Goal: Register for event/course

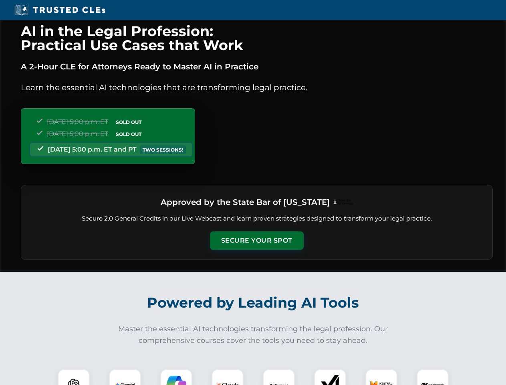
click at [256, 240] on button "Secure Your Spot" at bounding box center [257, 240] width 94 height 18
click at [74, 377] on img at bounding box center [73, 384] width 23 height 23
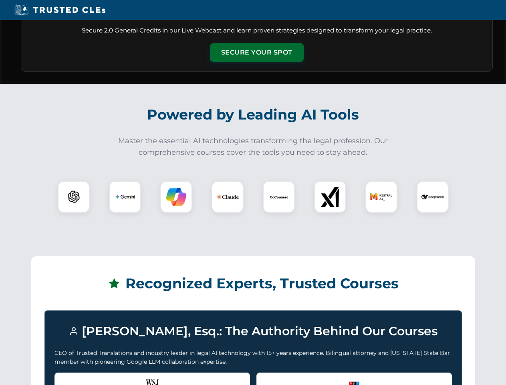
click at [125, 377] on div "Recognized by the WSJ [PERSON_NAME] was featured for his expertise in AI legal …" at bounding box center [151, 388] width 195 height 32
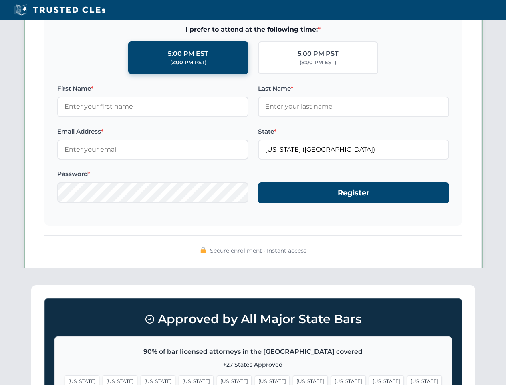
click at [293, 377] on span "[US_STATE]" at bounding box center [310, 381] width 35 height 12
click at [369, 377] on span "[US_STATE]" at bounding box center [386, 381] width 35 height 12
